Goal: Task Accomplishment & Management: Use online tool/utility

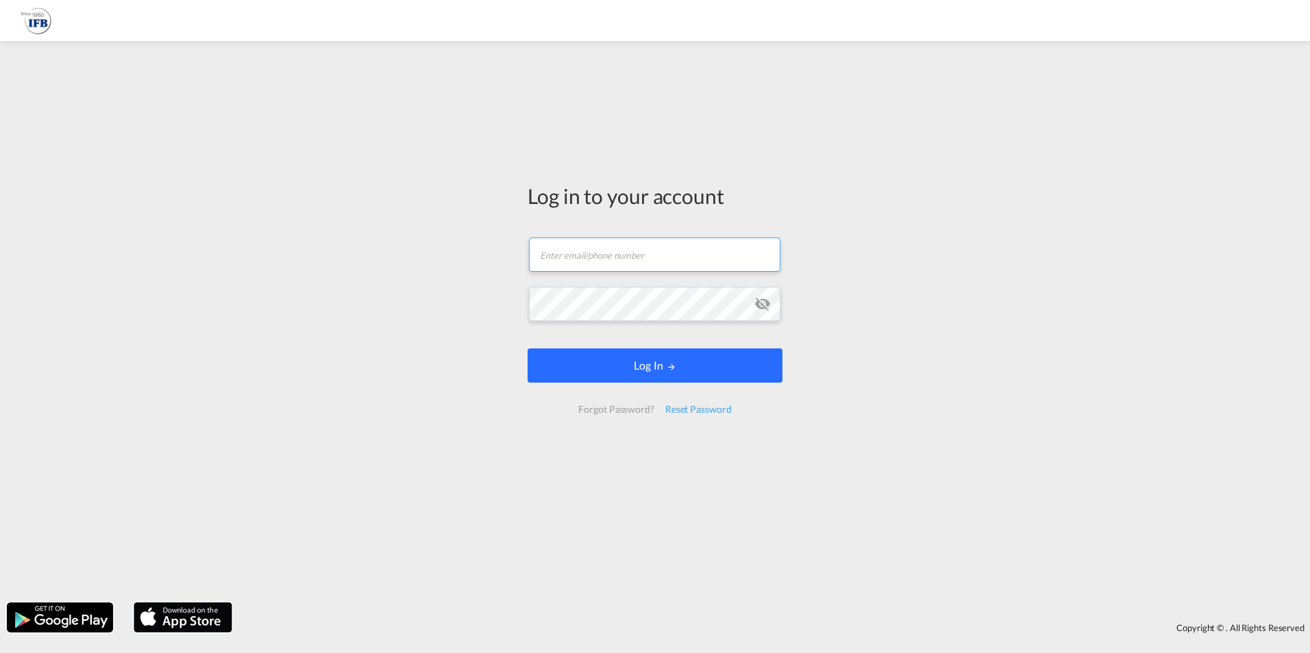
type input "[PERSON_NAME][EMAIL_ADDRESS][PERSON_NAME][DOMAIN_NAME]"
click at [597, 352] on button "Log In" at bounding box center [654, 366] width 255 height 34
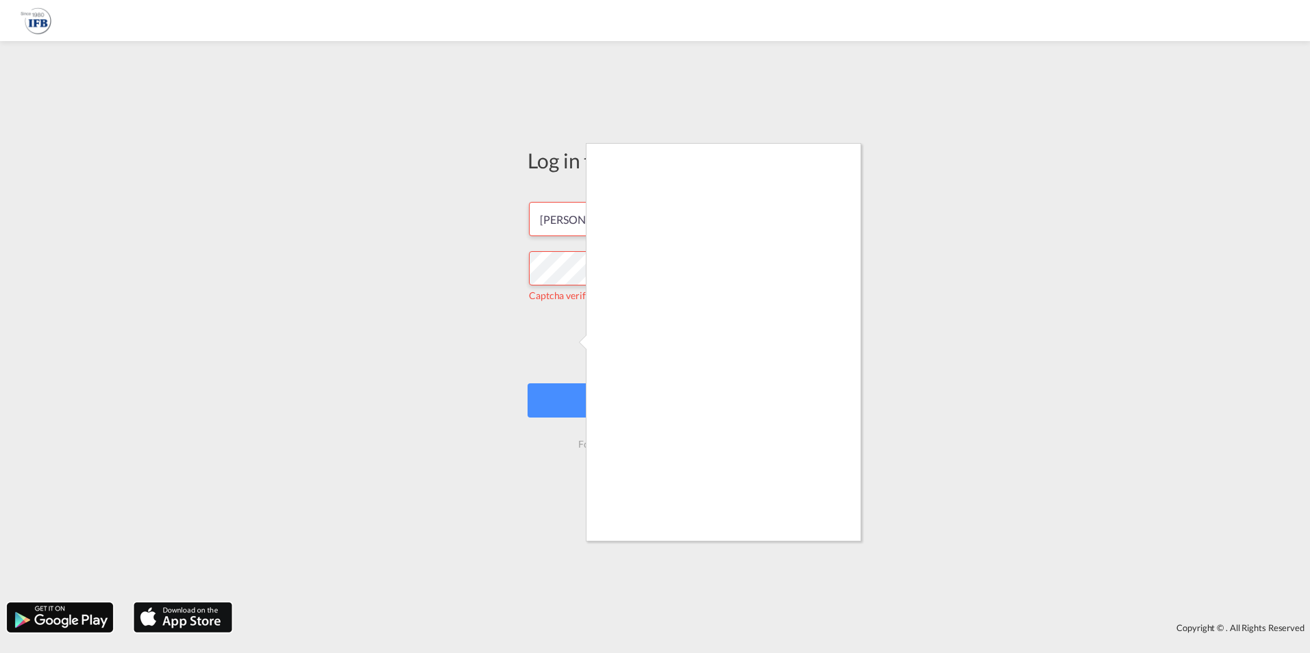
click at [574, 343] on div at bounding box center [655, 326] width 1310 height 653
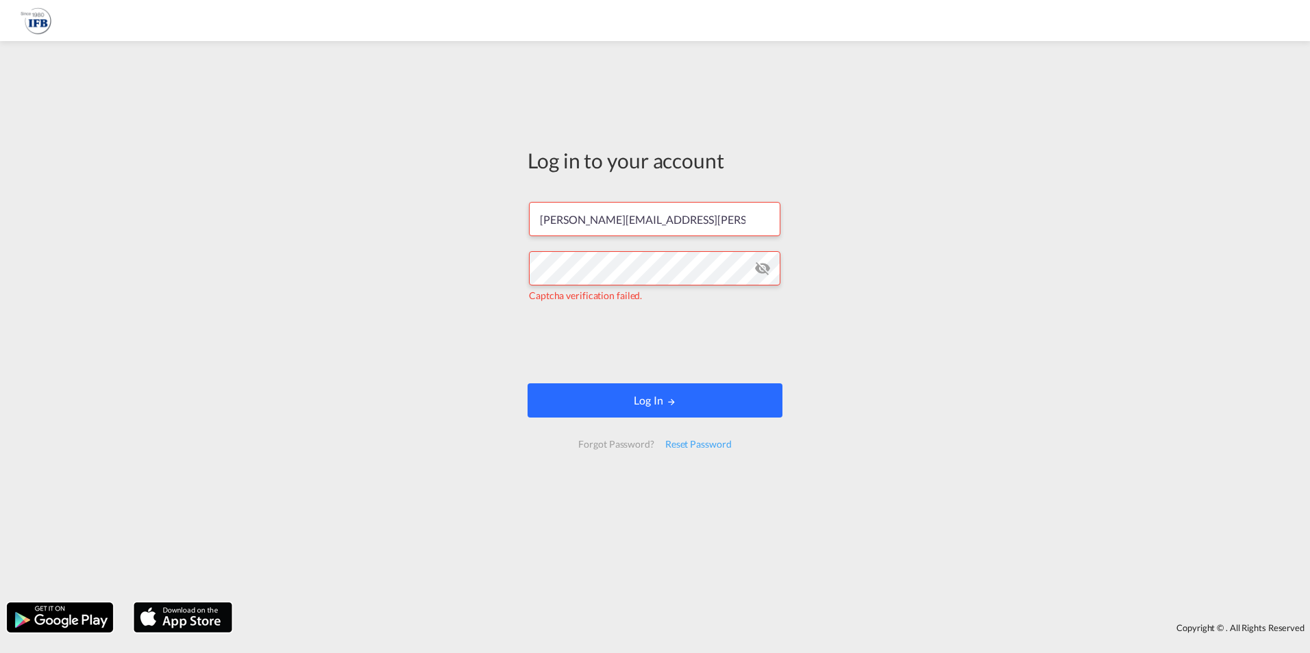
click at [639, 410] on button "Log In" at bounding box center [654, 401] width 255 height 34
